Goal: Book appointment/travel/reservation

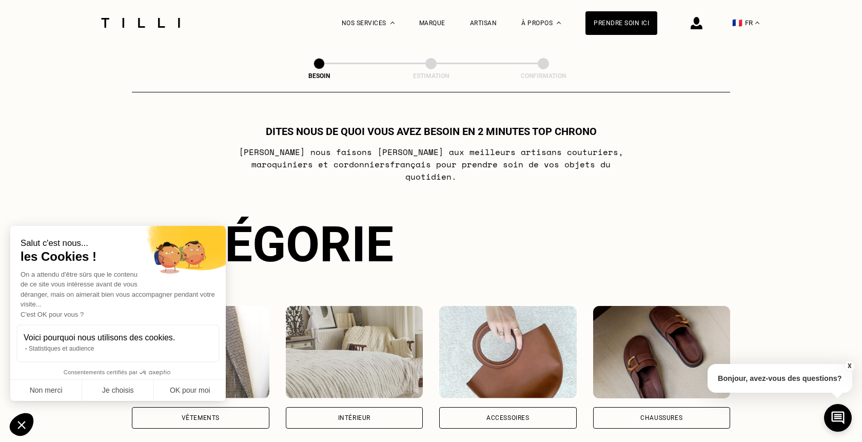
scroll to position [52, 0]
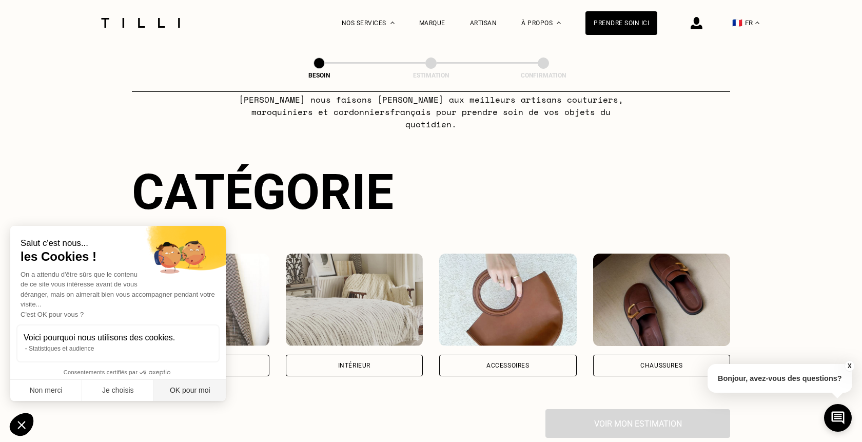
click at [213, 388] on button "OK pour moi" at bounding box center [190, 391] width 72 height 22
click at [209, 362] on div "Vêtements" at bounding box center [201, 365] width 38 height 6
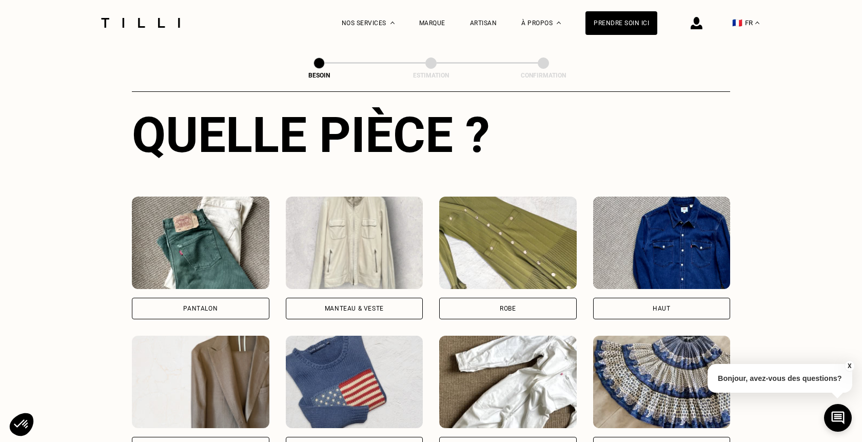
click at [211, 272] on img at bounding box center [200, 242] width 137 height 92
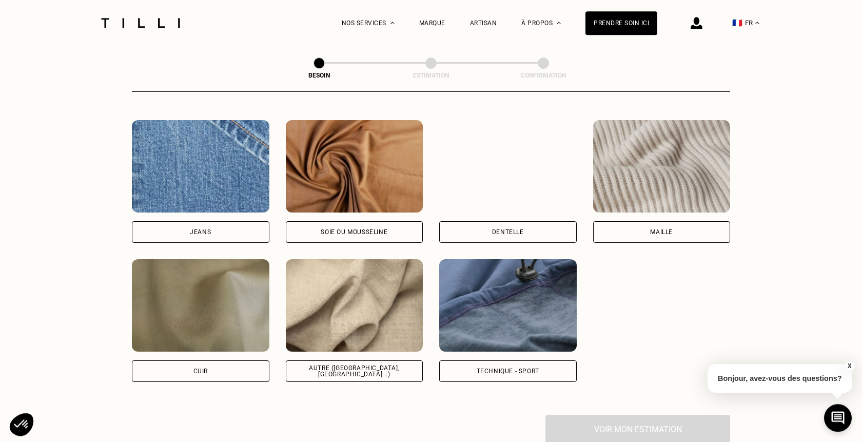
scroll to position [1103, 0]
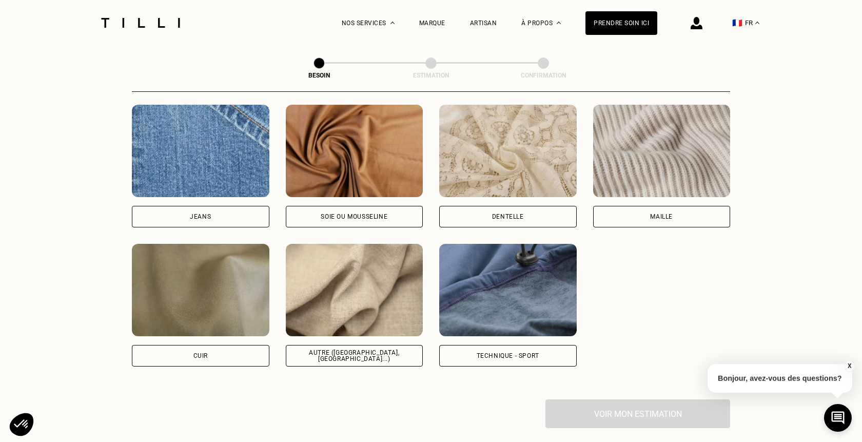
click at [354, 309] on img at bounding box center [354, 290] width 137 height 92
select select "FR"
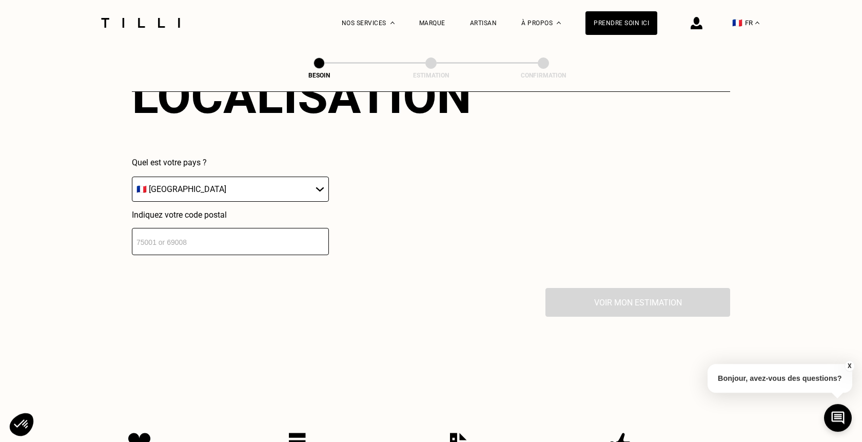
scroll to position [1536, 0]
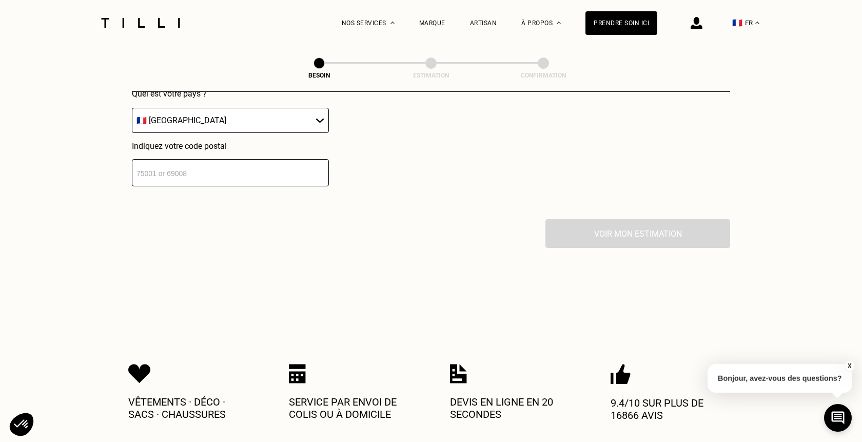
click at [261, 159] on input "number" at bounding box center [230, 172] width 197 height 27
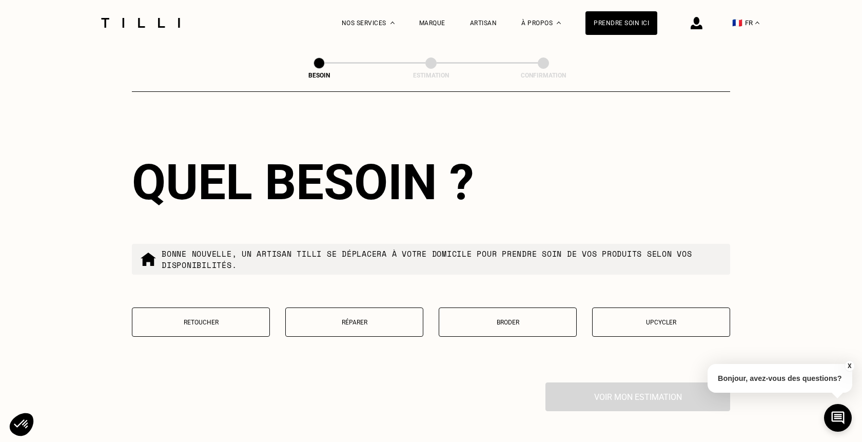
scroll to position [1687, 0]
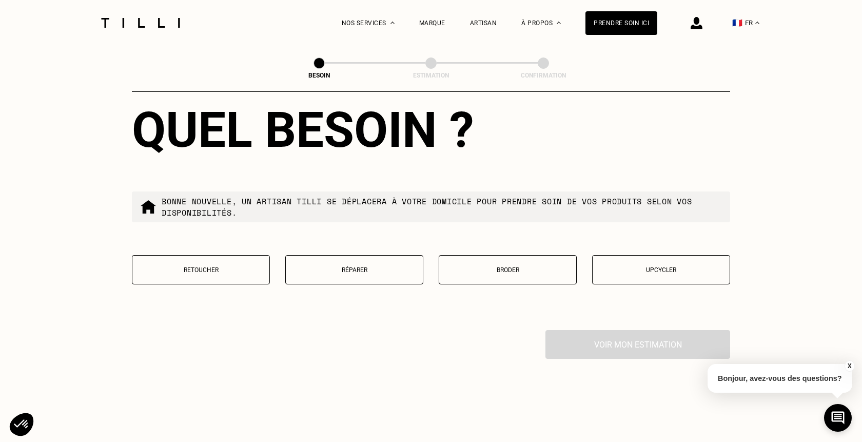
type input "92600"
click at [236, 269] on button "Retoucher" at bounding box center [201, 269] width 138 height 29
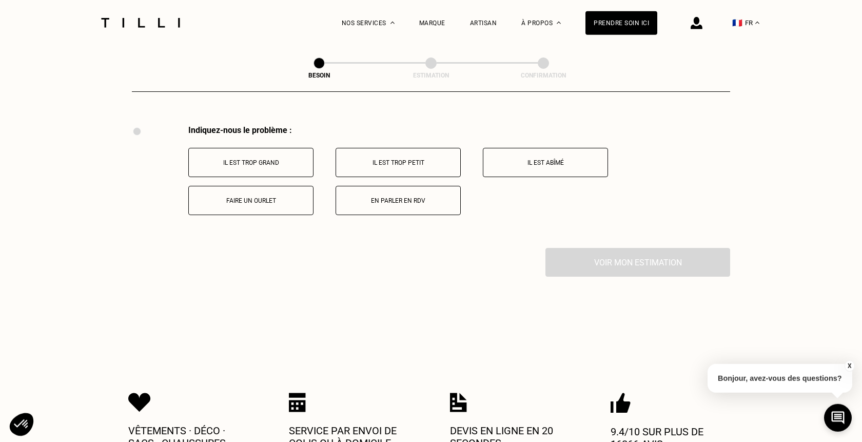
scroll to position [1898, 0]
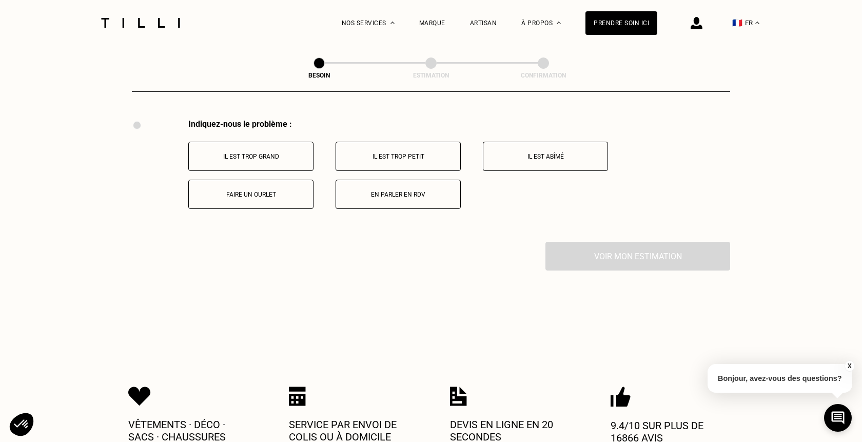
click at [282, 153] on p "Il est trop grand" at bounding box center [251, 156] width 114 height 7
click at [415, 156] on button "À l’entrejambe" at bounding box center [397, 156] width 125 height 29
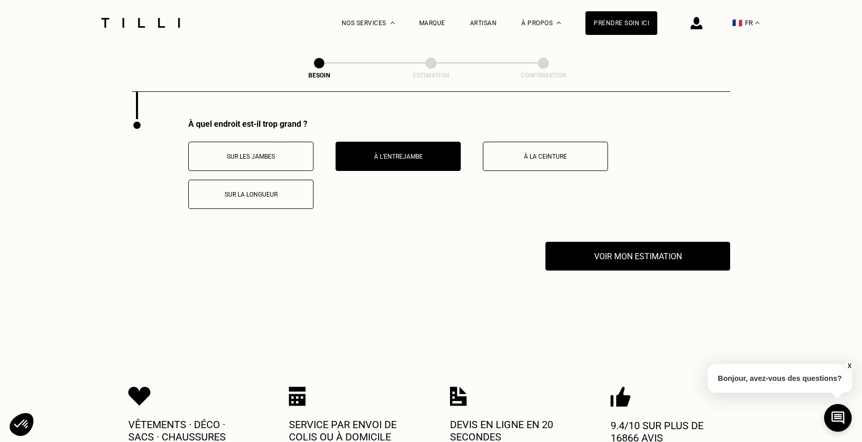
click at [519, 153] on p "À la ceinture" at bounding box center [545, 156] width 114 height 7
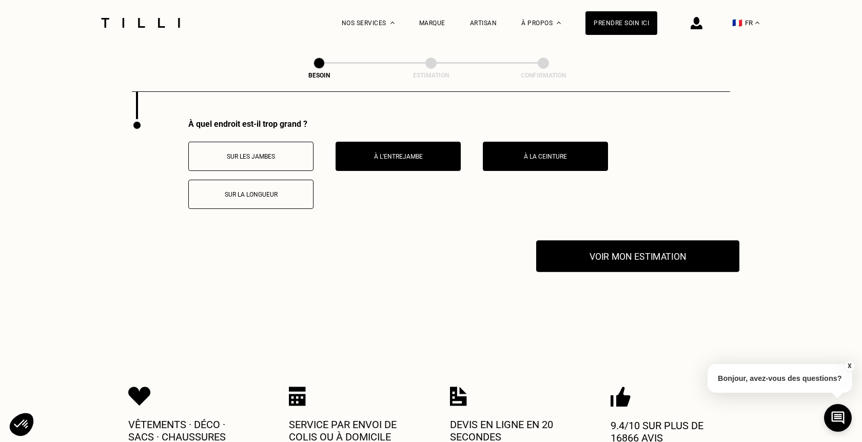
click at [607, 252] on button "Voir mon estimation" at bounding box center [637, 256] width 203 height 32
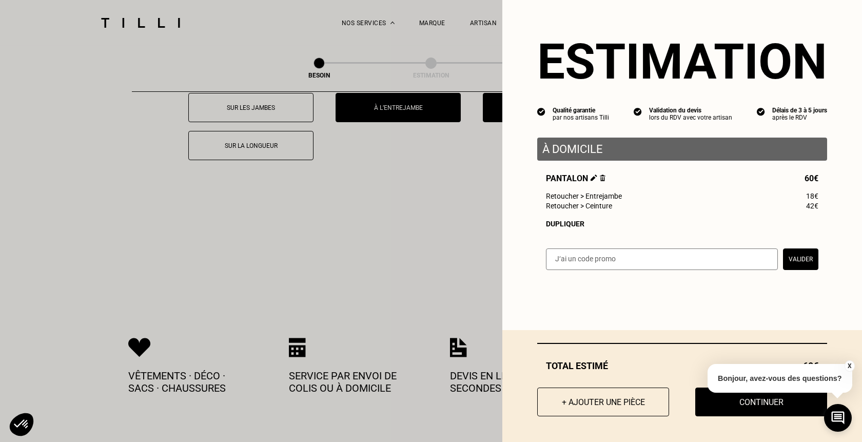
scroll to position [2125, 0]
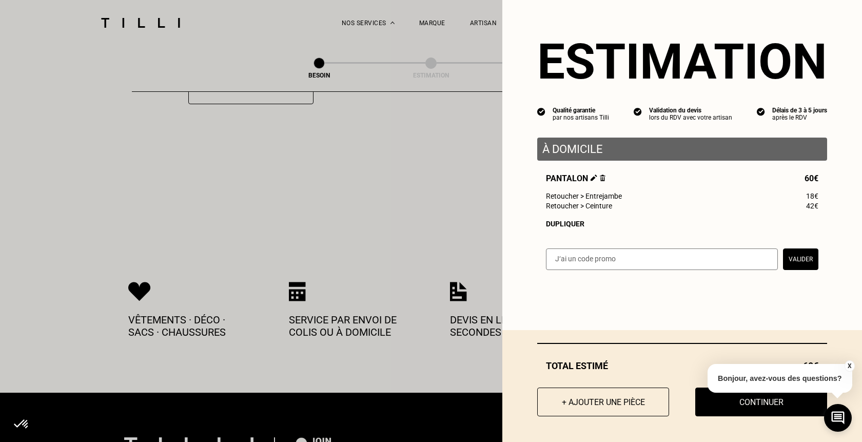
click at [849, 364] on button "X" at bounding box center [849, 365] width 10 height 11
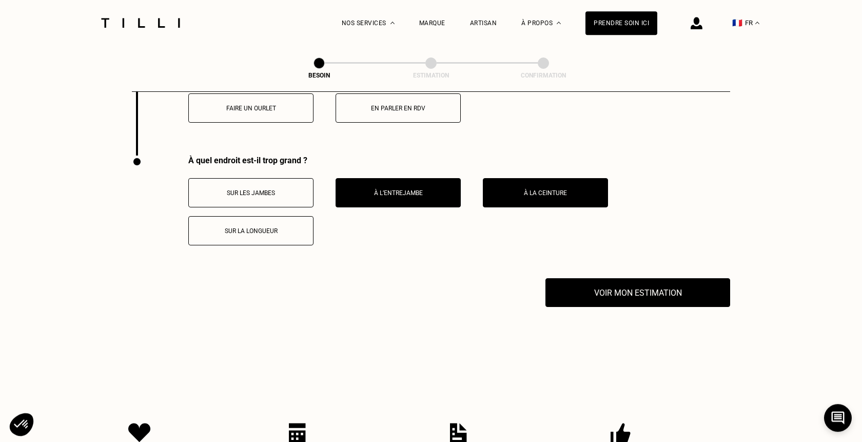
scroll to position [1916, 0]
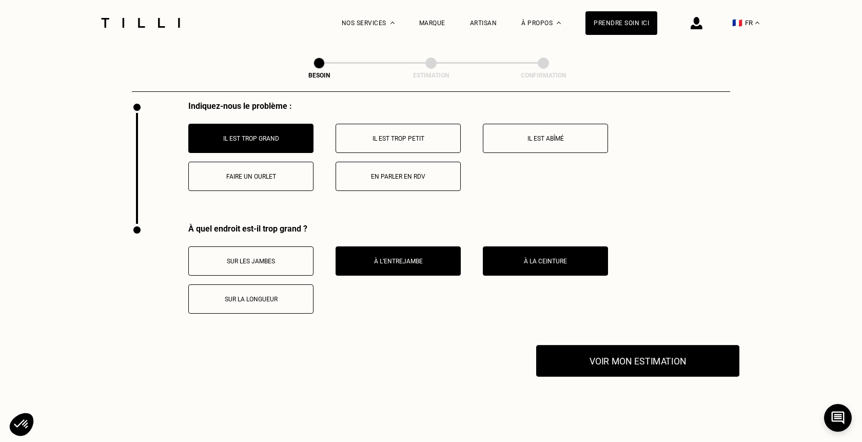
click at [650, 361] on button "Voir mon estimation" at bounding box center [637, 361] width 203 height 32
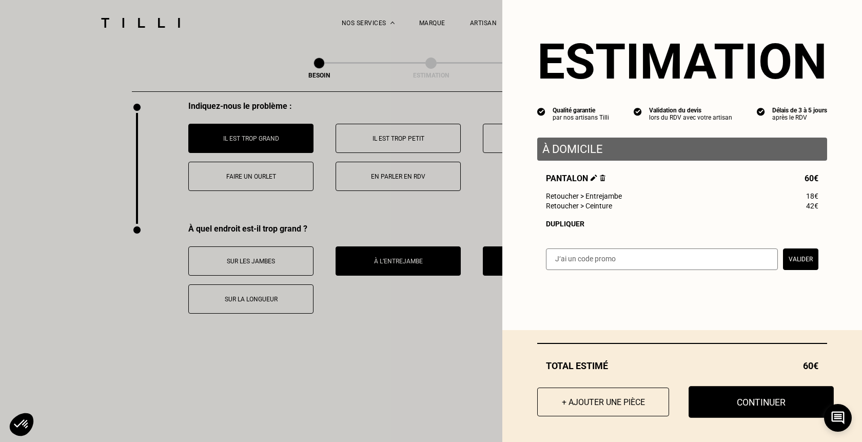
click at [746, 395] on button "Continuer" at bounding box center [760, 402] width 145 height 32
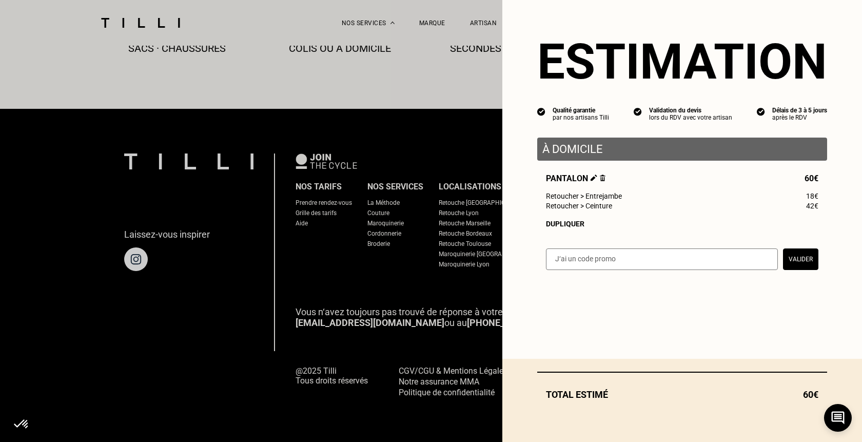
scroll to position [597, 0]
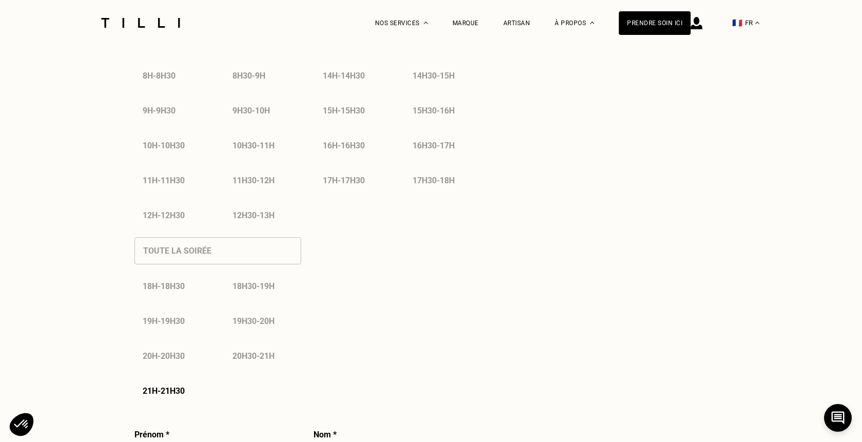
select select "FR"
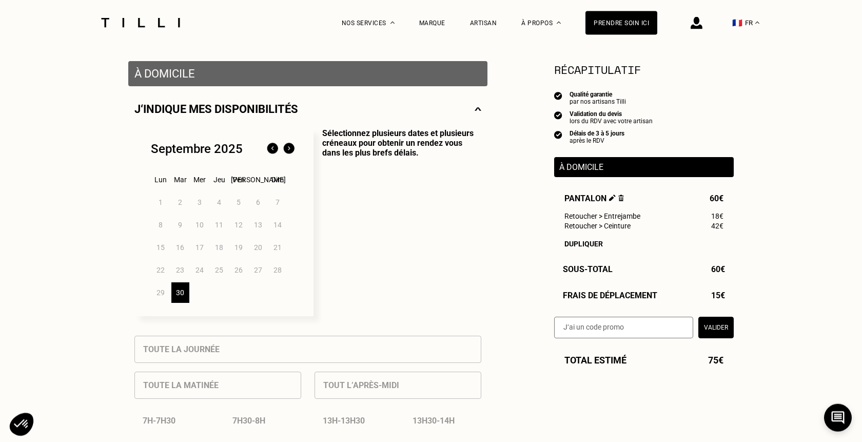
scroll to position [209, 0]
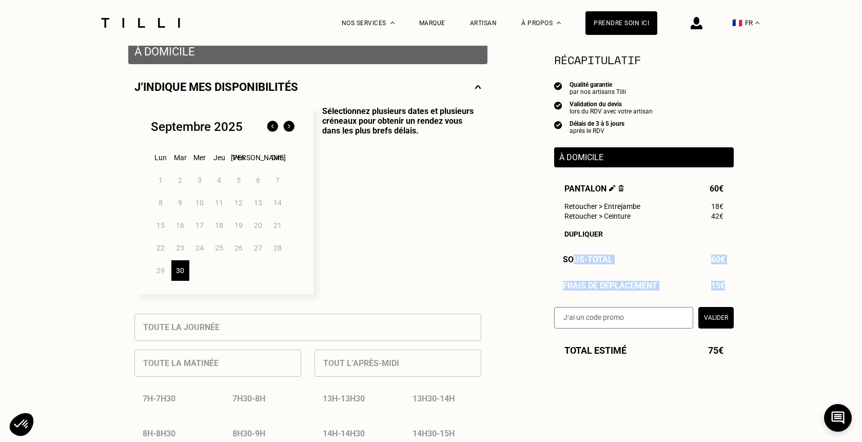
drag, startPoint x: 691, startPoint y: 278, endPoint x: 575, endPoint y: 272, distance: 116.1
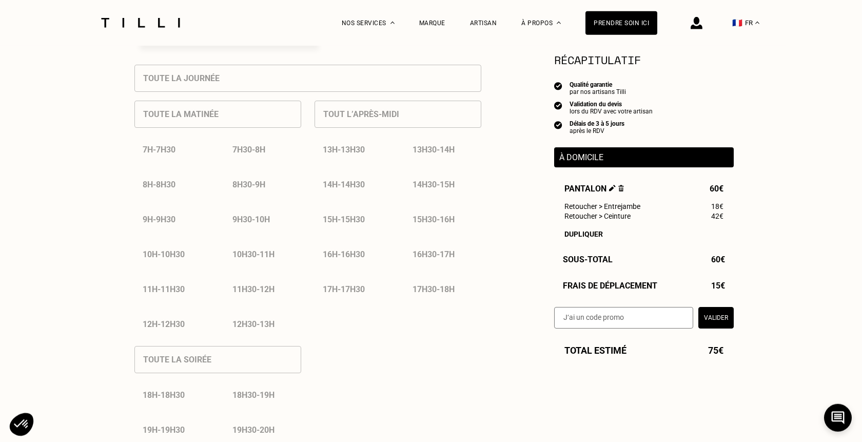
scroll to position [471, 0]
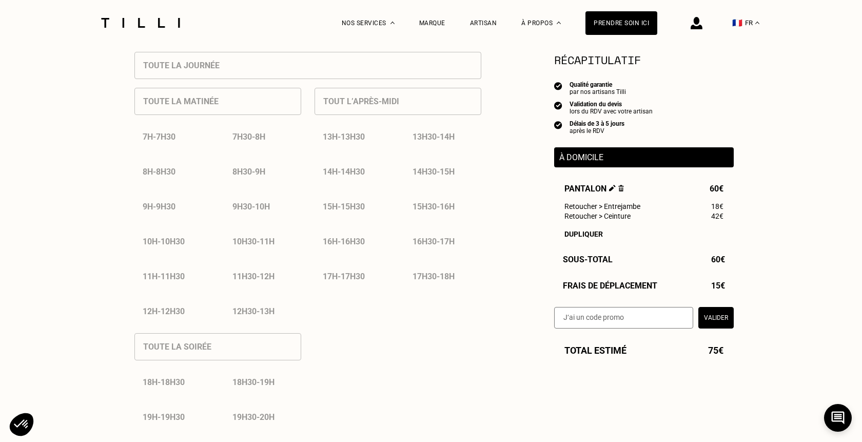
click at [440, 139] on div "13h30 - 14h" at bounding box center [442, 137] width 77 height 26
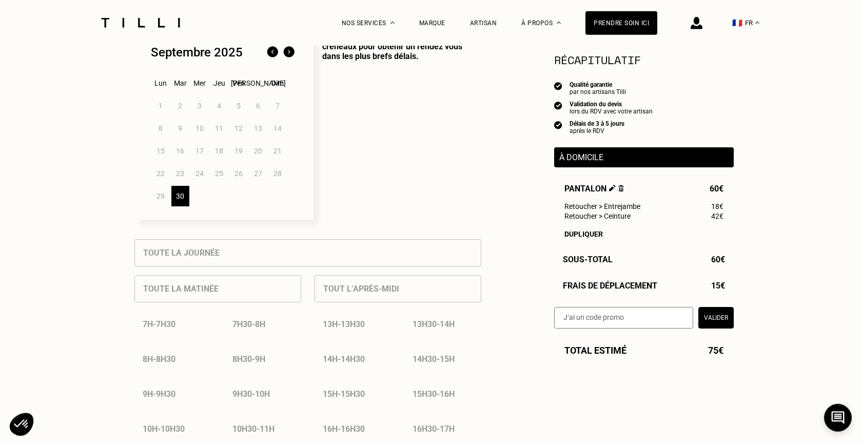
scroll to position [262, 0]
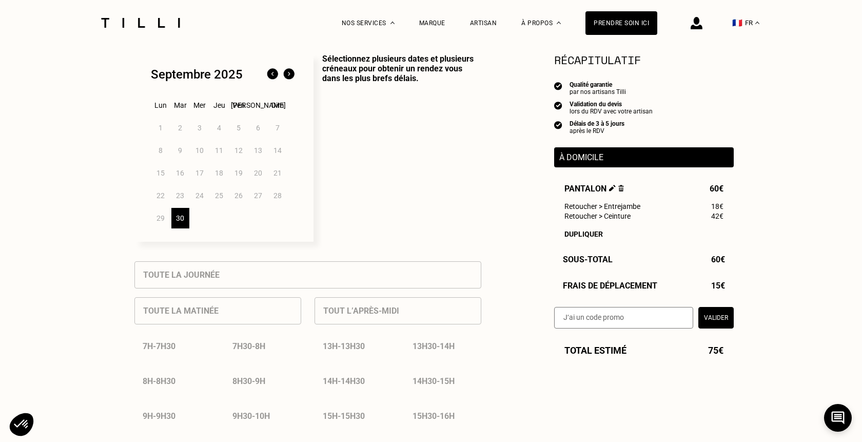
click at [287, 77] on img at bounding box center [289, 74] width 16 height 16
click at [201, 130] on div "1" at bounding box center [200, 127] width 18 height 21
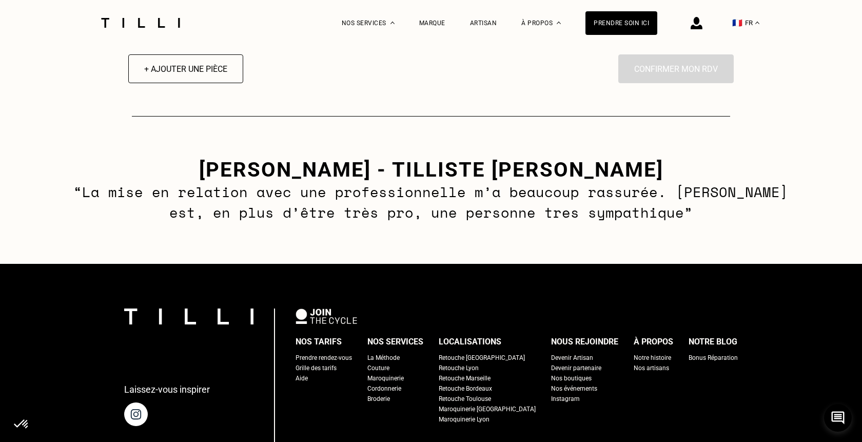
scroll to position [1465, 0]
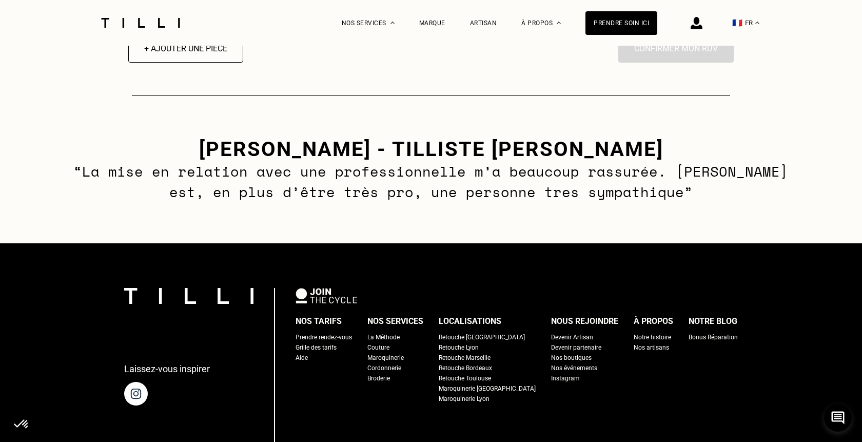
click at [328, 351] on div "Grille des tarifs" at bounding box center [315, 347] width 41 height 10
click at [331, 352] on div "Grille des tarifs" at bounding box center [315, 347] width 41 height 10
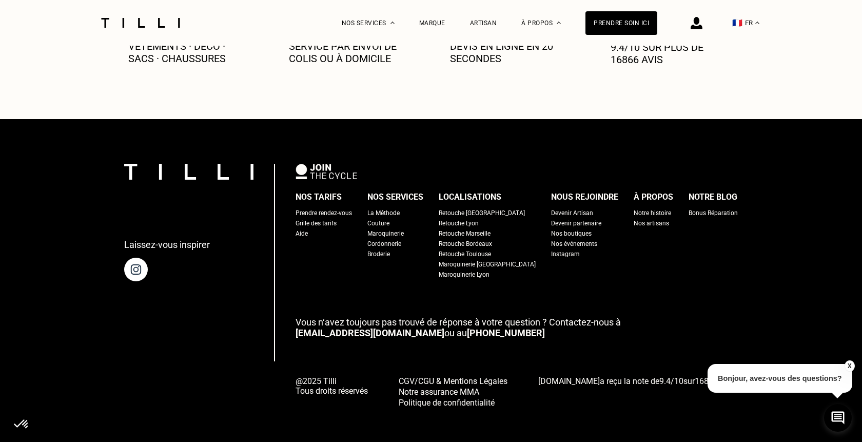
scroll to position [597, 0]
